Goal: Check status

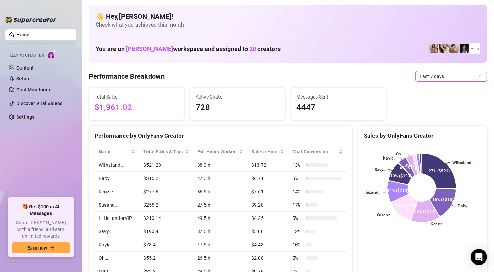
click at [423, 78] on span "Last 7 days" at bounding box center [450, 76] width 63 height 10
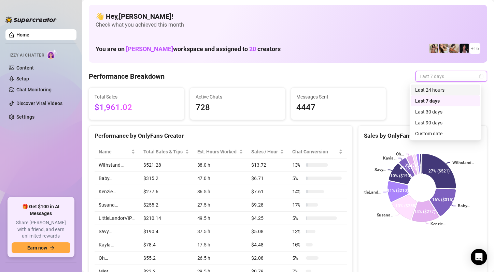
click at [427, 90] on div "Last 24 hours" at bounding box center [445, 90] width 61 height 8
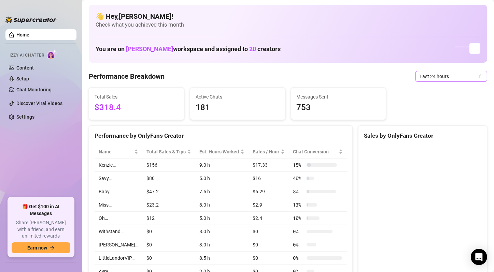
click at [430, 75] on span "Last 24 hours" at bounding box center [450, 76] width 63 height 10
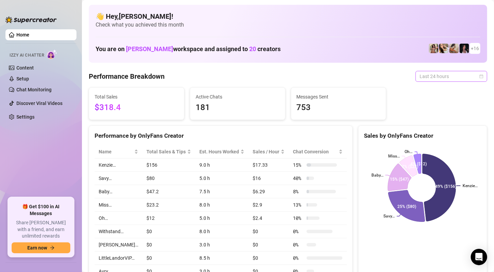
click at [444, 76] on span "Last 24 hours" at bounding box center [450, 76] width 63 height 10
click at [443, 76] on span "Last 24 hours" at bounding box center [450, 76] width 63 height 10
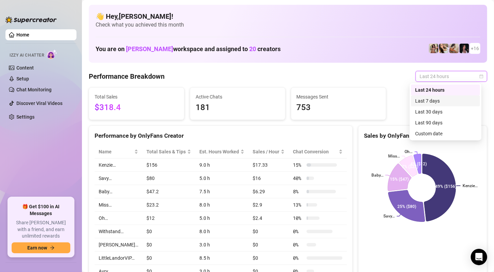
click at [438, 101] on div "Last 7 days" at bounding box center [445, 101] width 61 height 8
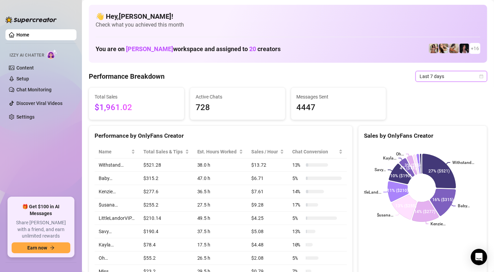
click at [441, 75] on span "Last 7 days" at bounding box center [450, 76] width 63 height 10
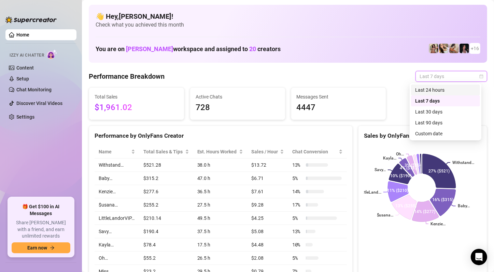
drag, startPoint x: 438, startPoint y: 89, endPoint x: 293, endPoint y: 98, distance: 145.0
click at [438, 89] on div "Last 24 hours" at bounding box center [445, 90] width 61 height 8
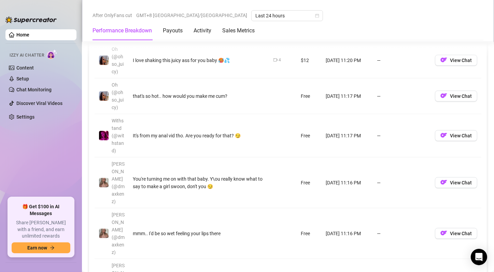
scroll to position [614, 0]
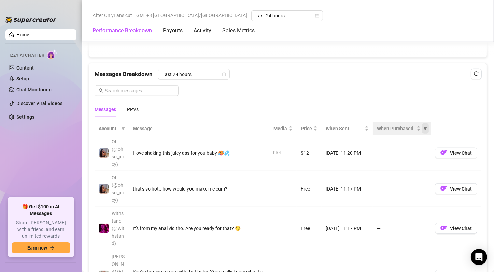
click at [424, 128] on icon "filter" at bounding box center [426, 128] width 4 height 3
click at [404, 151] on span "Purchased" at bounding box center [398, 150] width 23 height 5
radio input "true"
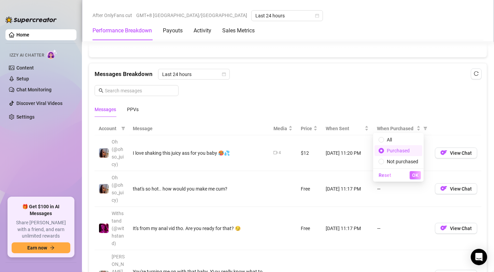
click at [415, 179] on button "OK" at bounding box center [415, 175] width 11 height 8
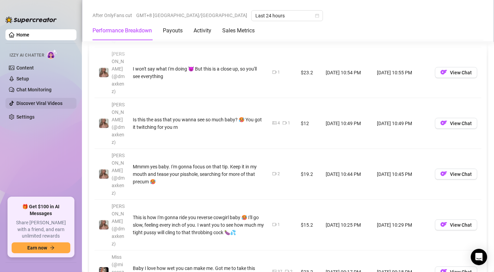
scroll to position [751, 0]
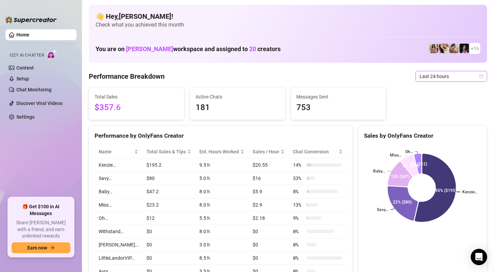
click at [456, 80] on span "Last 24 hours" at bounding box center [450, 76] width 63 height 10
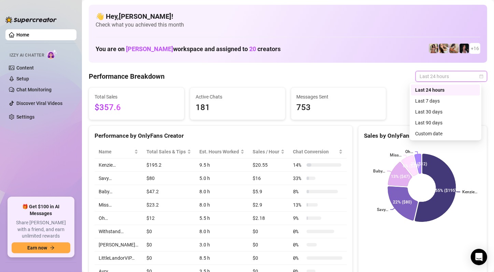
click at [451, 92] on div "Last 24 hours" at bounding box center [445, 90] width 61 height 8
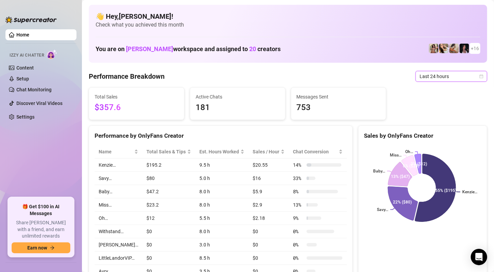
drag, startPoint x: 469, startPoint y: 73, endPoint x: 467, endPoint y: 78, distance: 5.5
click at [469, 73] on span "Last 24 hours" at bounding box center [450, 76] width 63 height 10
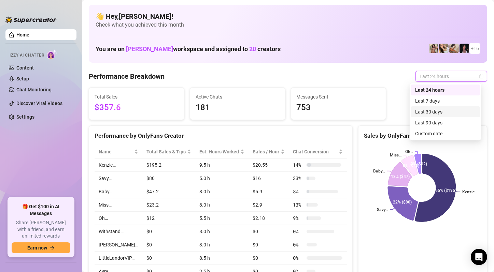
click at [452, 109] on div "Last 30 days" at bounding box center [445, 112] width 61 height 8
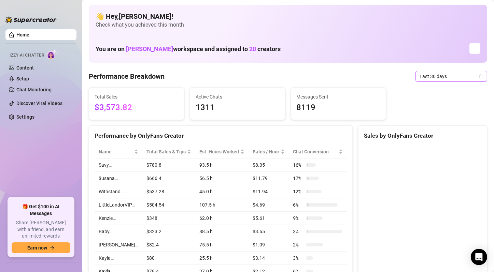
click at [433, 77] on span "Last 30 days" at bounding box center [450, 76] width 63 height 10
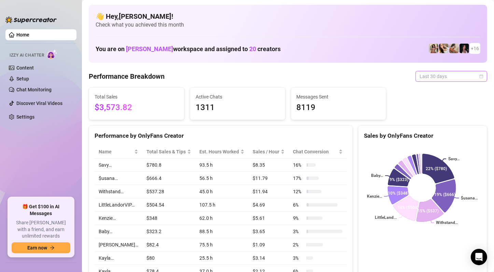
click at [464, 74] on span "Last 30 days" at bounding box center [450, 76] width 63 height 10
click at [447, 79] on span "Last 30 days" at bounding box center [450, 76] width 63 height 10
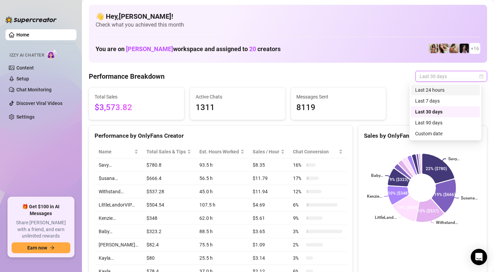
click at [441, 89] on div "Last 24 hours" at bounding box center [445, 90] width 61 height 8
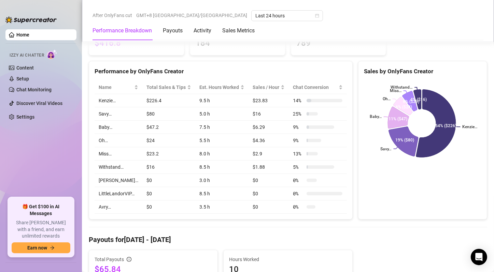
scroll to position [34, 0]
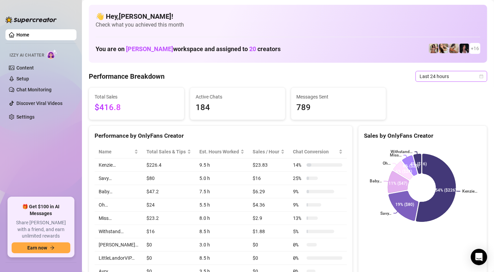
click at [460, 79] on span "Last 24 hours" at bounding box center [450, 76] width 63 height 10
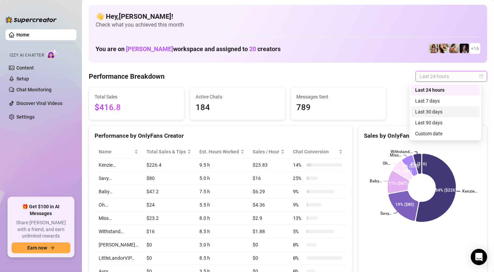
click at [442, 111] on div "Last 30 days" at bounding box center [445, 112] width 61 height 8
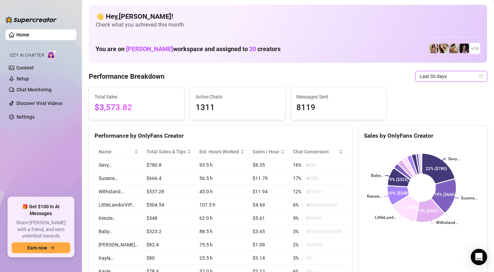
click at [461, 74] on span "Last 30 days" at bounding box center [450, 76] width 63 height 10
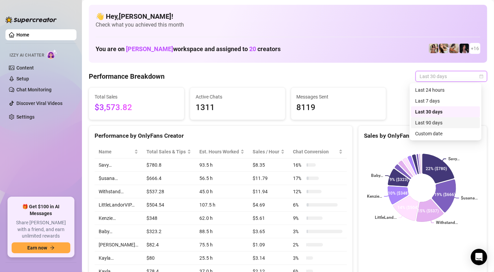
click at [439, 122] on div "Last 90 days" at bounding box center [445, 123] width 61 height 8
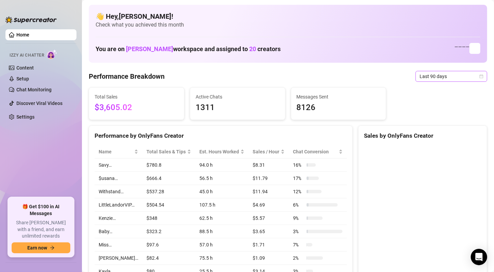
click at [464, 73] on span "Last 90 days" at bounding box center [450, 76] width 63 height 10
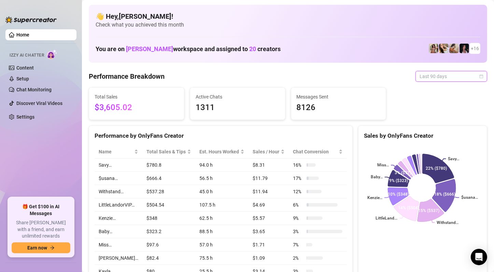
click at [439, 78] on span "Last 90 days" at bounding box center [450, 76] width 63 height 10
click at [438, 79] on span "Last 90 days" at bounding box center [450, 76] width 63 height 10
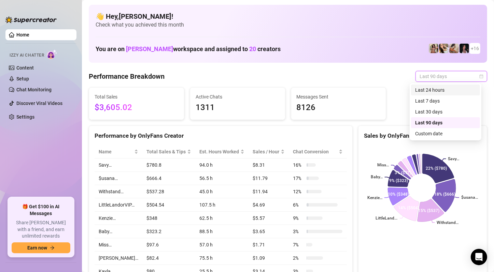
click at [436, 89] on div "Last 24 hours" at bounding box center [445, 90] width 61 height 8
